Goal: Task Accomplishment & Management: Manage account settings

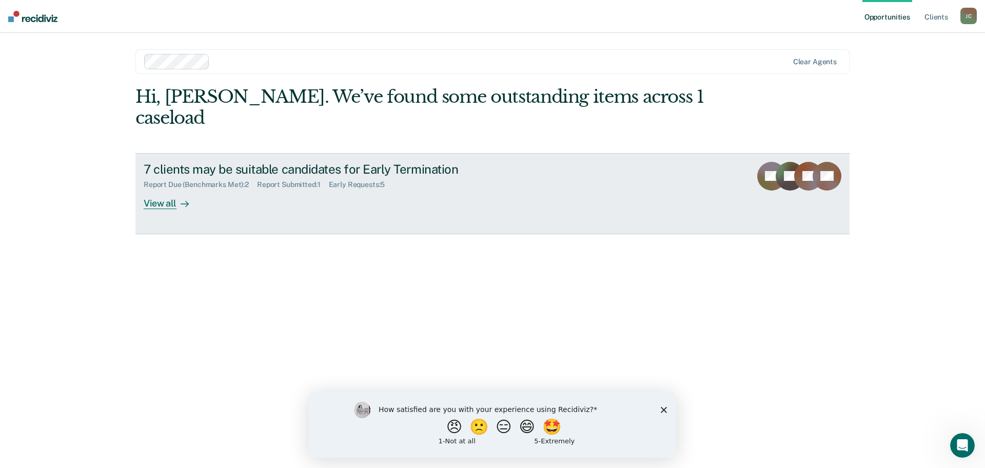
click at [167, 189] on div "View all" at bounding box center [172, 199] width 57 height 20
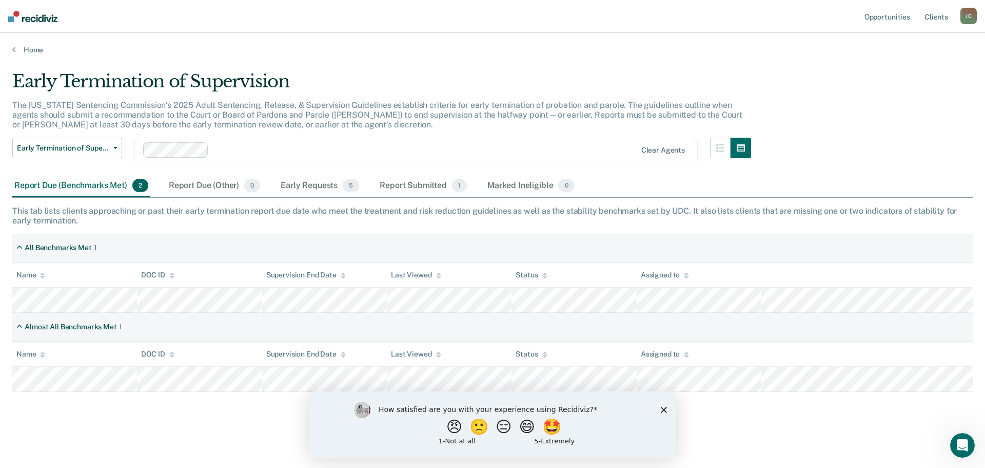
click at [663, 411] on icon "Close survey" at bounding box center [664, 409] width 6 height 6
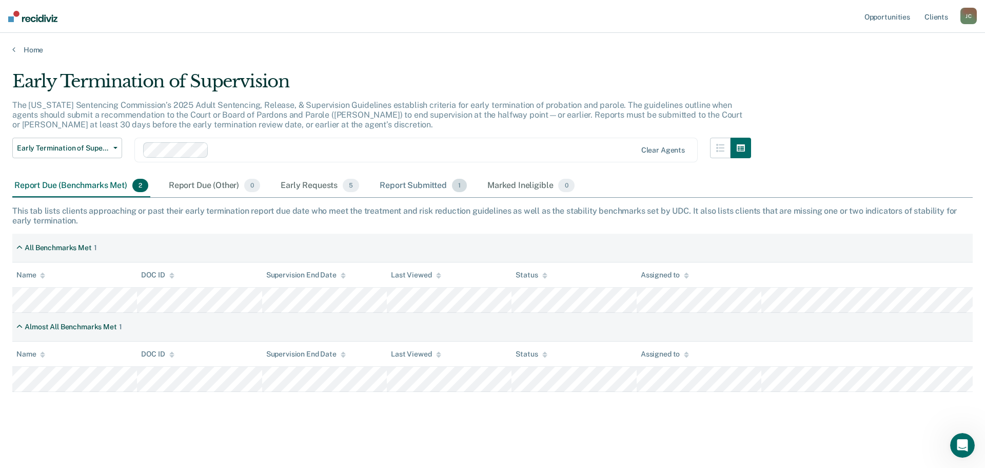
click at [402, 186] on div "Report Submitted 1" at bounding box center [423, 186] width 91 height 23
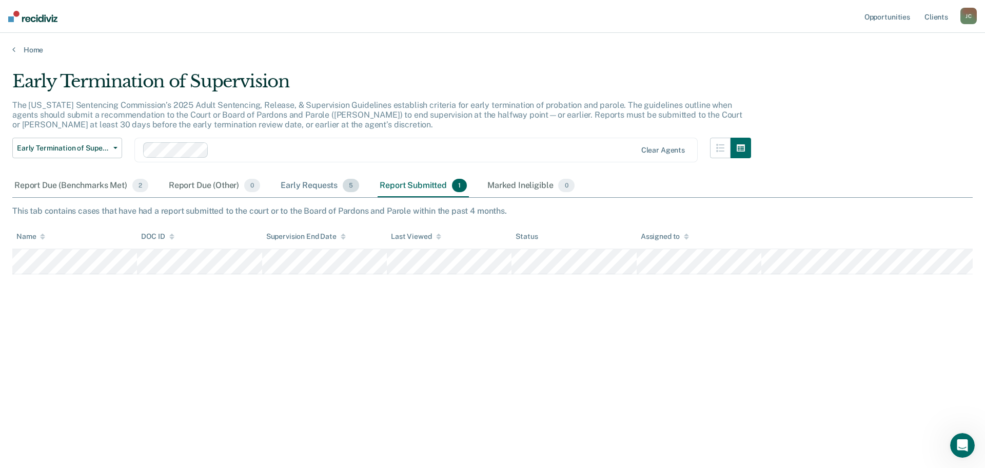
click at [301, 184] on div "Early Requests 5" at bounding box center [320, 186] width 83 height 23
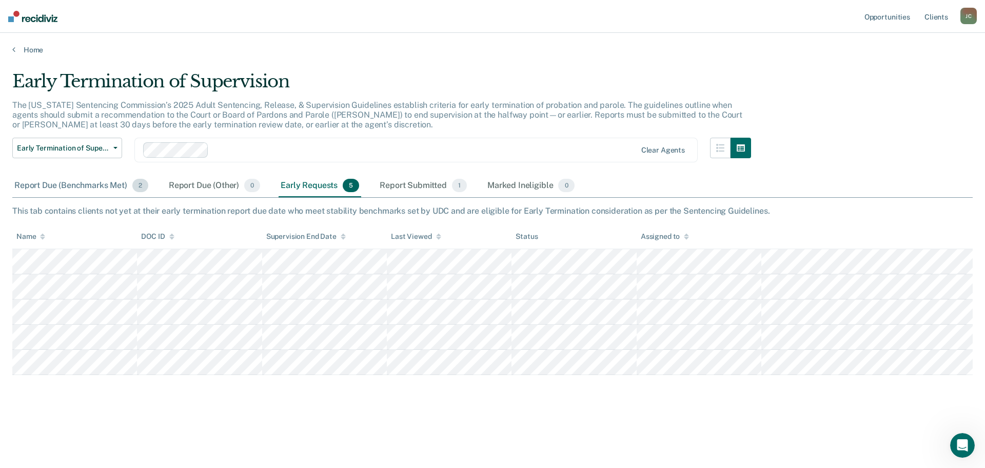
click at [93, 183] on div "Report Due (Benchmarks Met) 2" at bounding box center [81, 186] width 138 height 23
